Goal: Task Accomplishment & Management: Complete application form

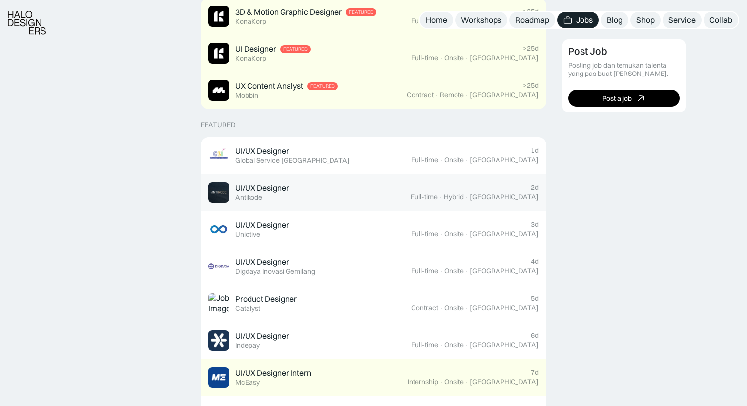
scroll to position [291, 0]
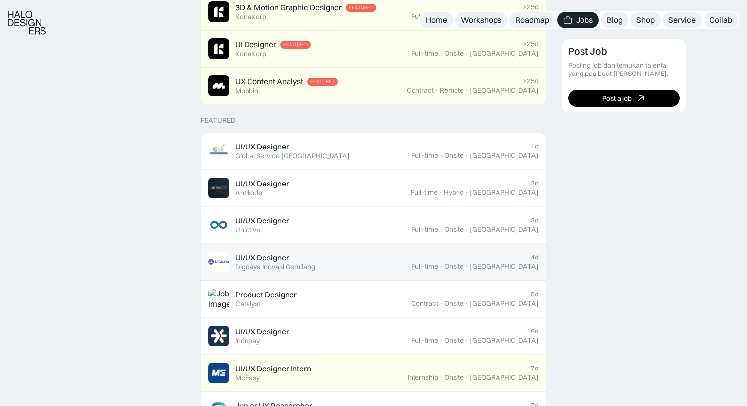
click at [484, 252] on link "UI/UX Designer Featured Digdaya Inovasi Gemilang 4d Full-time · Onsite · Yogyak…" at bounding box center [374, 262] width 346 height 37
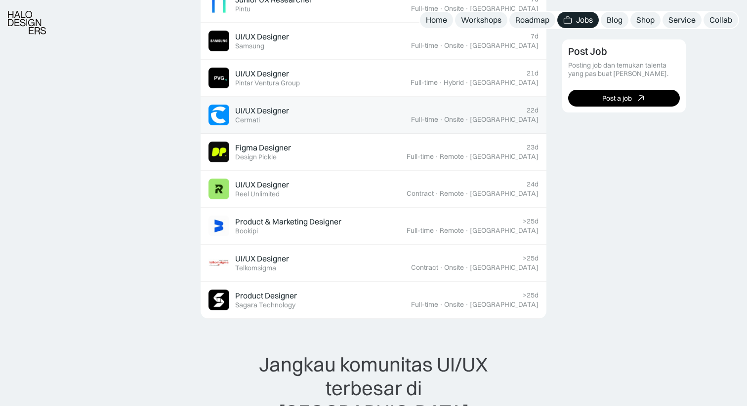
scroll to position [700, 0]
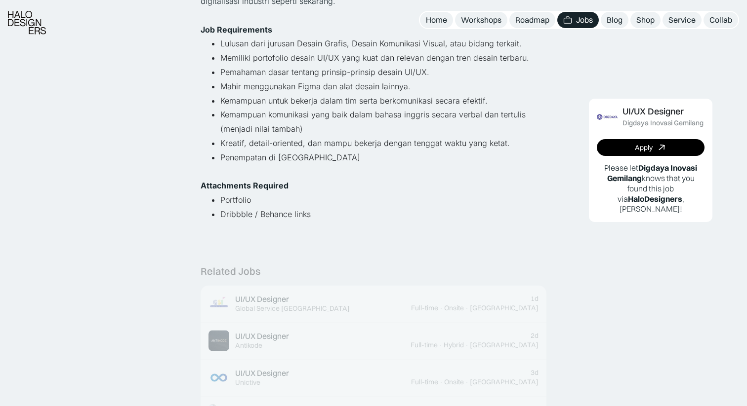
scroll to position [256, 0]
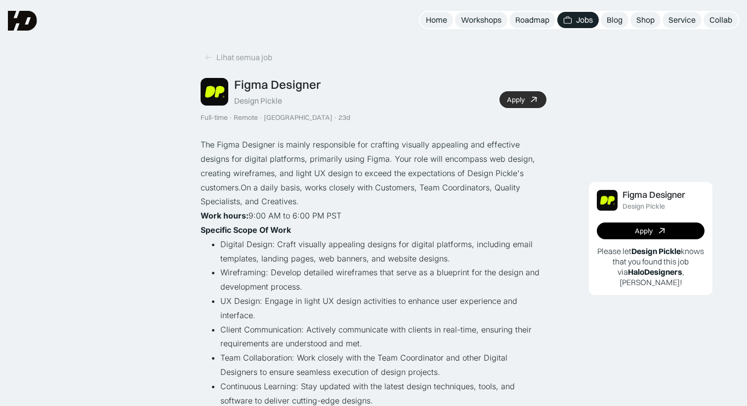
click at [532, 97] on icon at bounding box center [534, 99] width 10 height 9
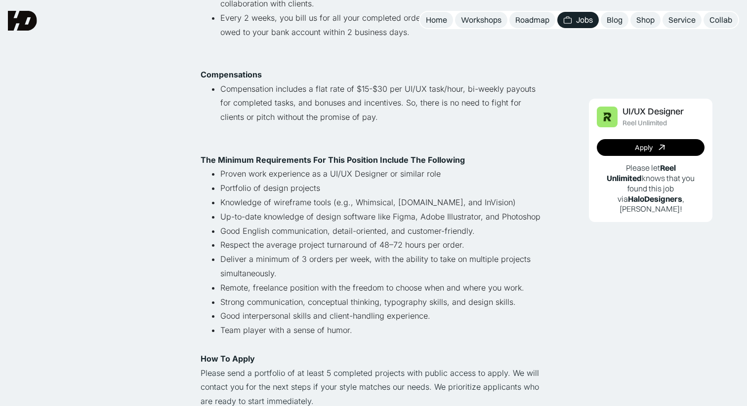
scroll to position [498, 0]
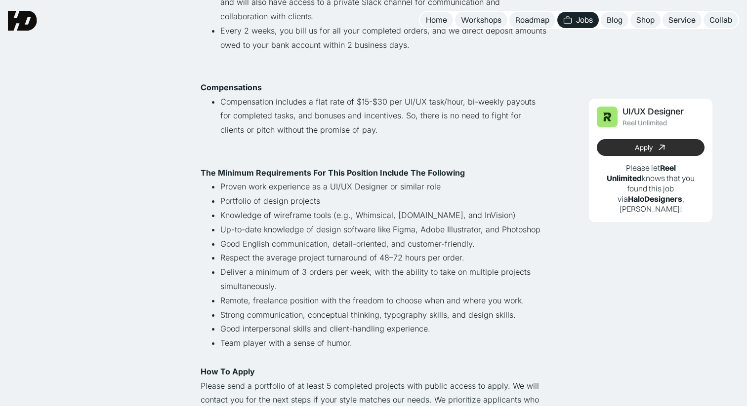
click at [632, 150] on link "Apply" at bounding box center [651, 147] width 108 height 17
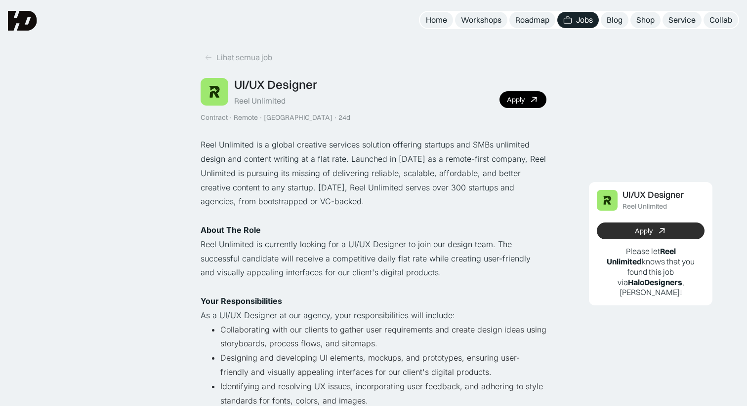
click at [609, 227] on link "Apply" at bounding box center [651, 231] width 108 height 17
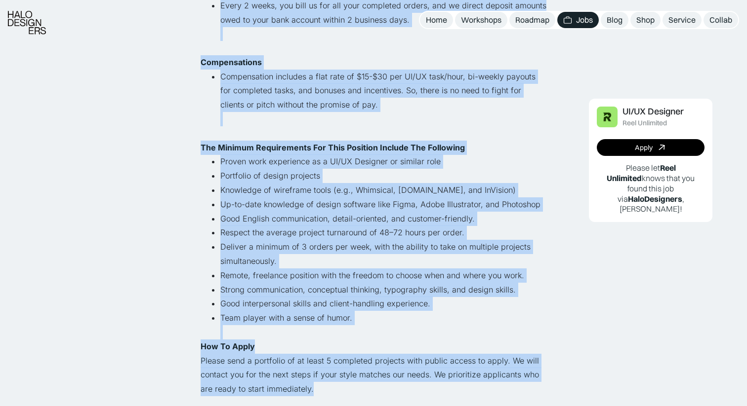
scroll to position [525, 0]
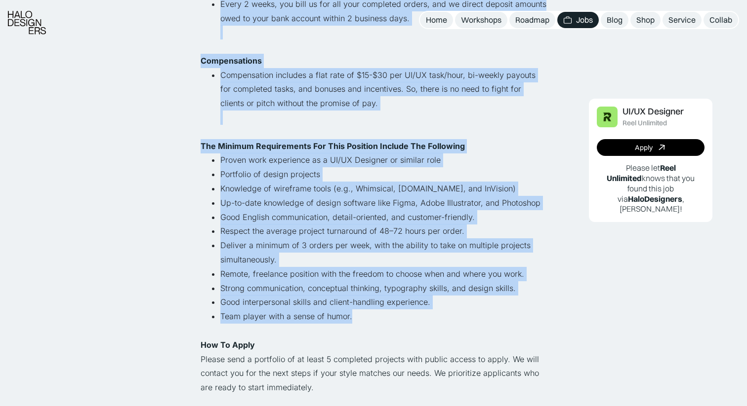
copy div "Lore Ipsumdolo si a consec adipisci elitsedd eiusmodt incididu utlabore etd MAG…"
drag, startPoint x: 199, startPoint y: 88, endPoint x: 374, endPoint y: 314, distance: 285.7
click at [374, 314] on div "Lihat semua job UI/UX Designer Reel Unlimited Contract · Remote · [GEOGRAPHIC_D…" at bounding box center [373, 311] width 747 height 1673
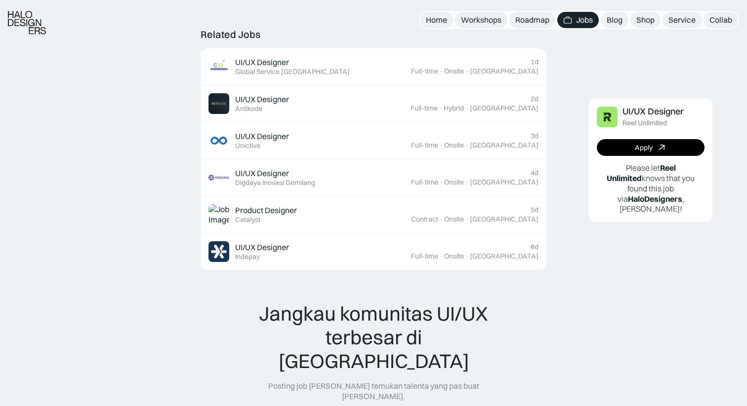
scroll to position [937, 0]
